Goal: Navigation & Orientation: Find specific page/section

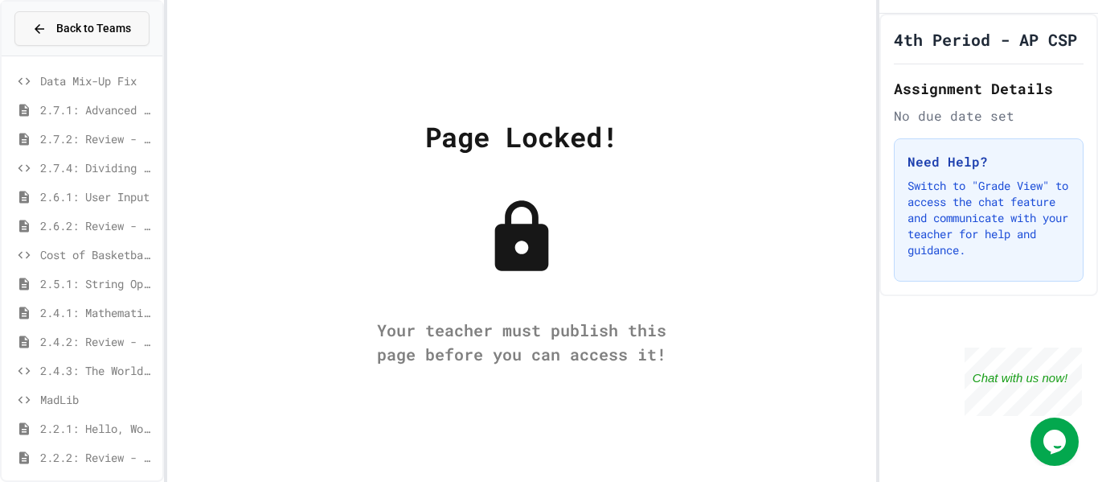
click at [96, 26] on span "Back to Teams" at bounding box center [93, 28] width 75 height 17
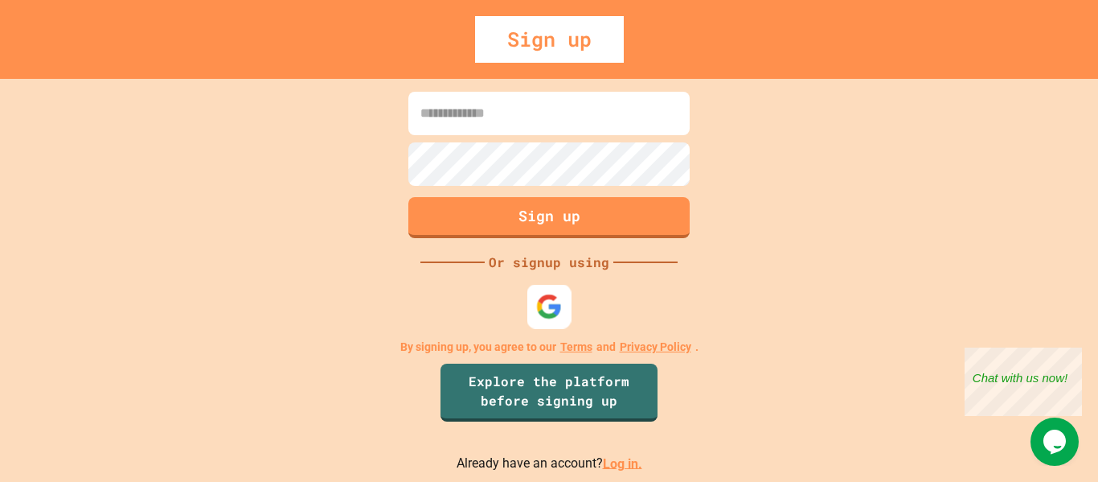
click at [556, 297] on img at bounding box center [549, 306] width 27 height 27
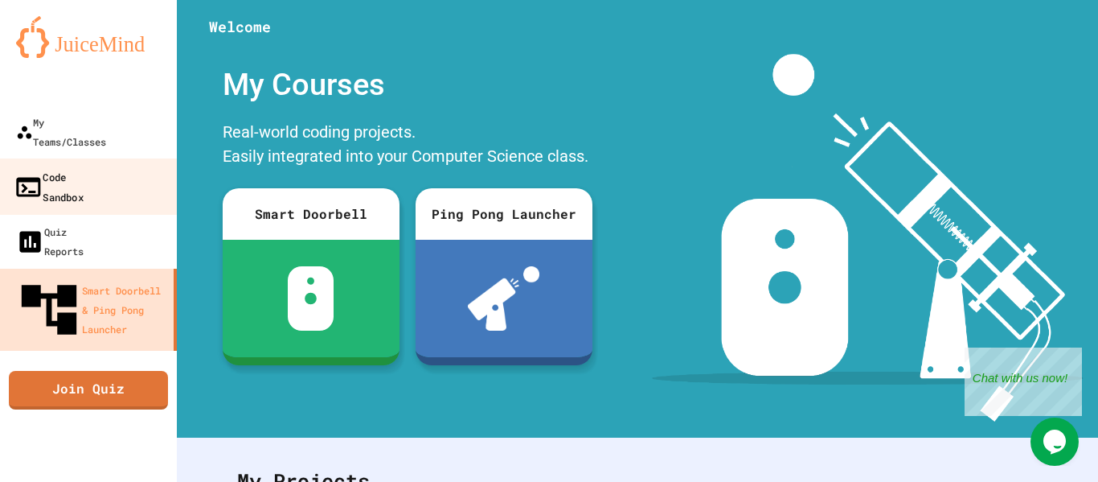
click at [114, 158] on link "Code Sandbox" at bounding box center [89, 186] width 182 height 56
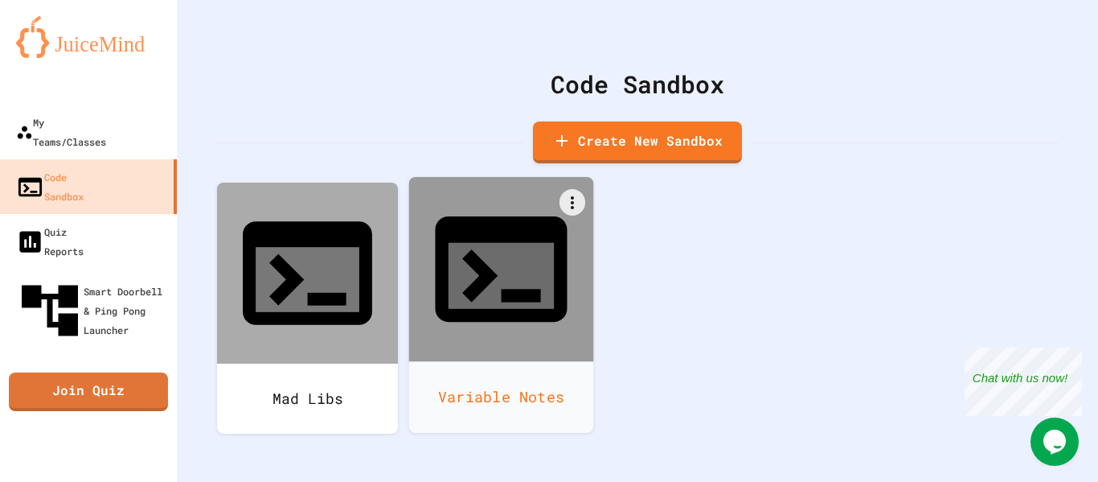
click at [520, 269] on div at bounding box center [501, 269] width 185 height 185
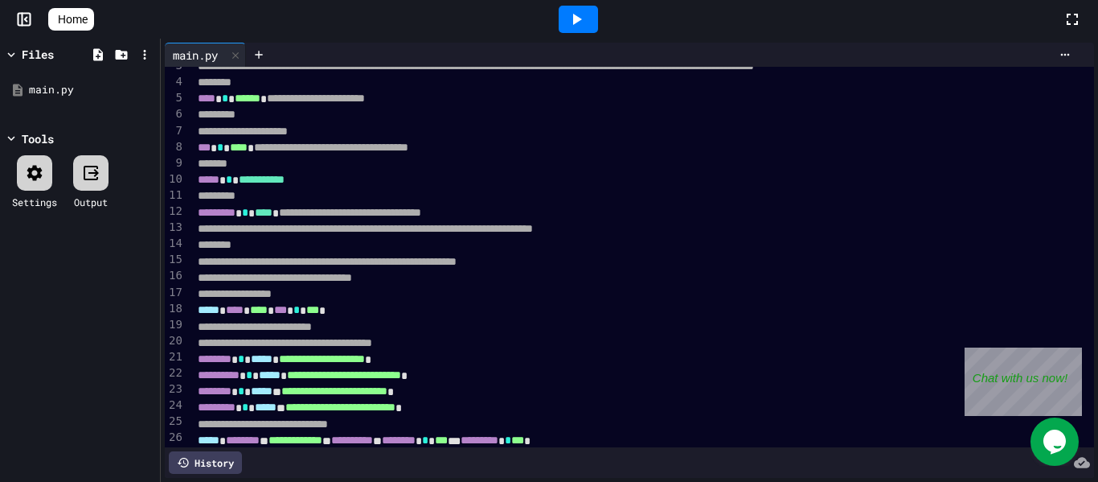
scroll to position [46, 0]
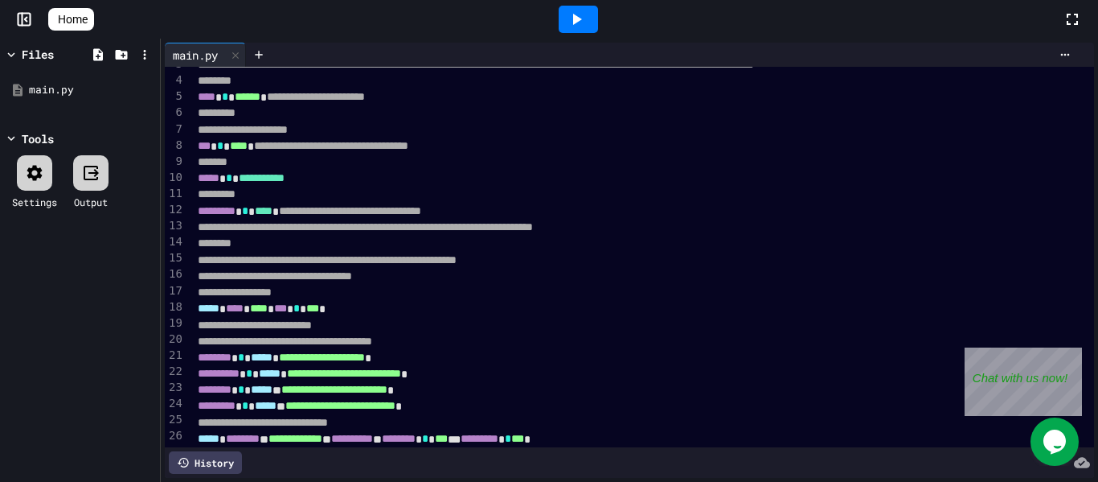
click at [79, 23] on span "Home" at bounding box center [73, 19] width 30 height 16
